Goal: Information Seeking & Learning: Check status

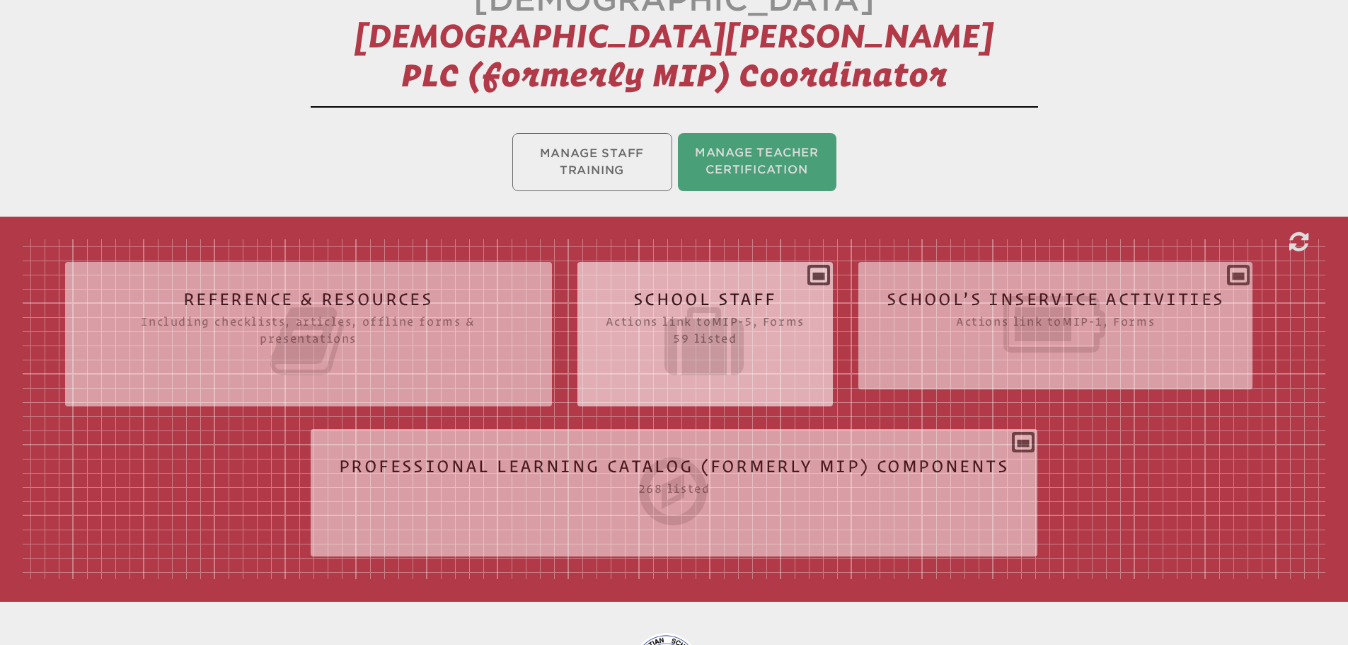
click at [825, 273] on div "School Staff Actions link to mip-5 , Forms 59 listed Report (for printing & exp…" at bounding box center [706, 328] width 256 height 110
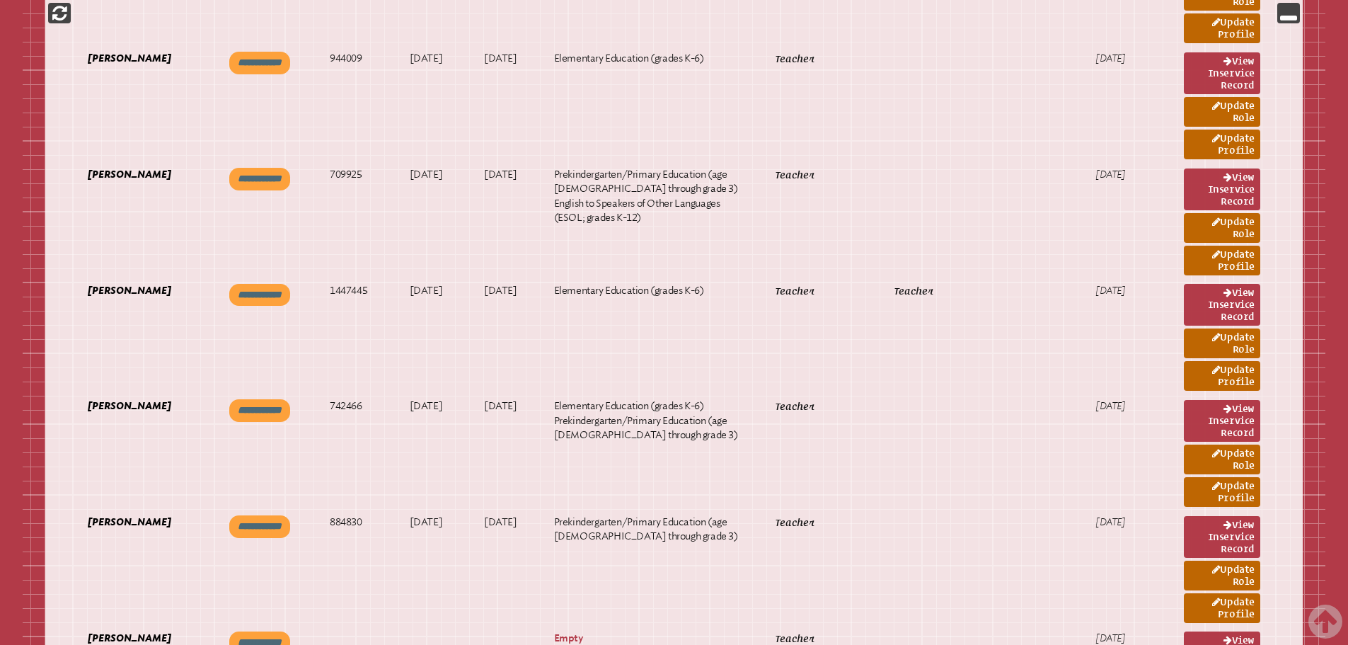
scroll to position [6609, 0]
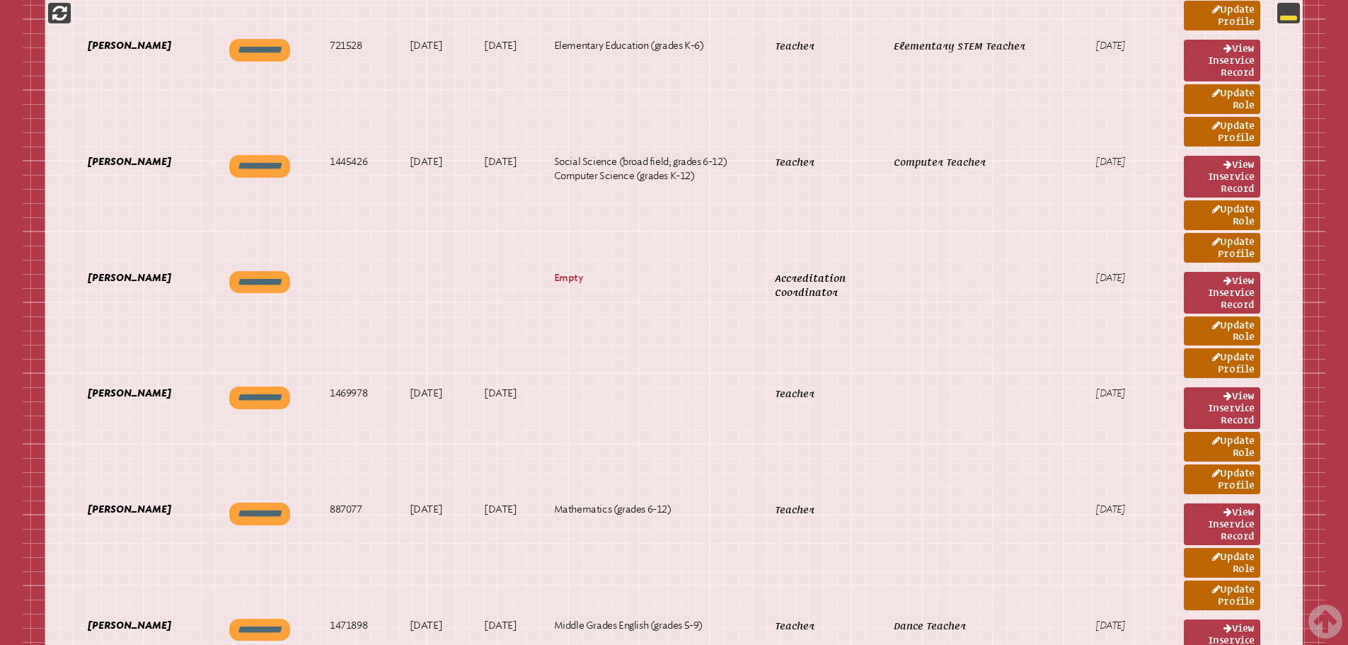
click at [1290, 12] on icon at bounding box center [1288, 12] width 17 height 17
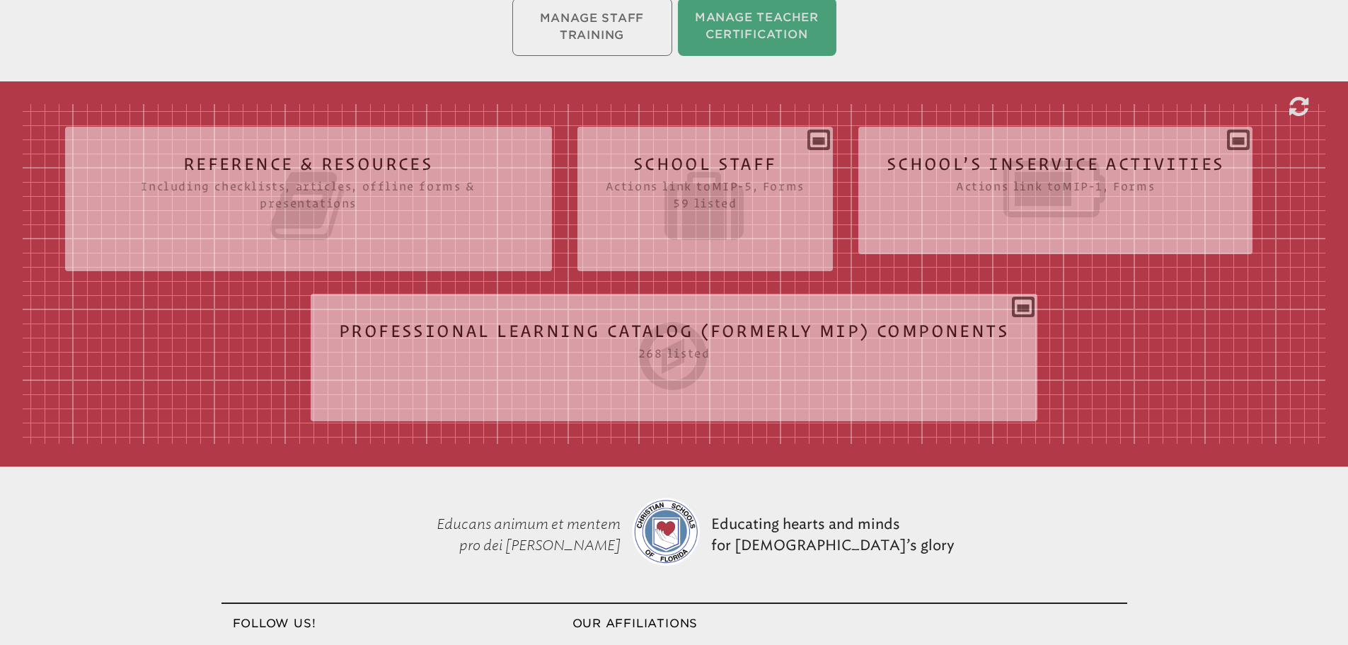
scroll to position [185, 0]
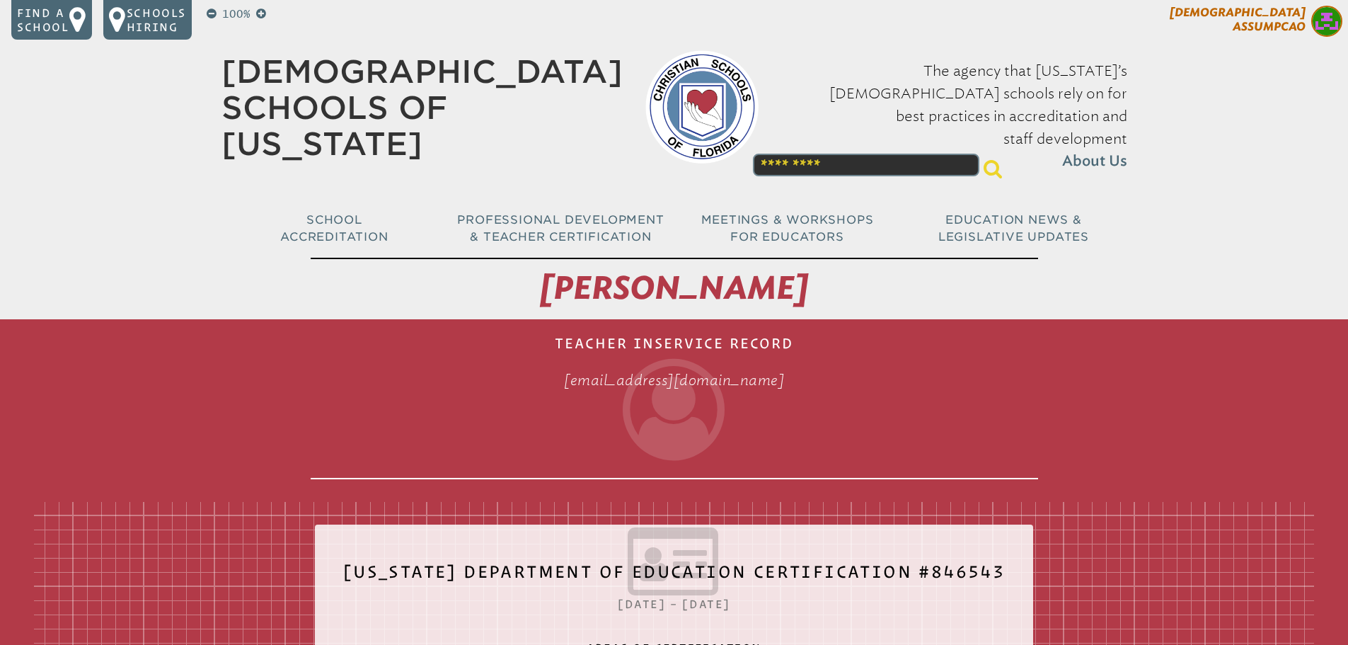
click at [1330, 25] on img at bounding box center [1326, 21] width 31 height 31
